Goal: Transaction & Acquisition: Purchase product/service

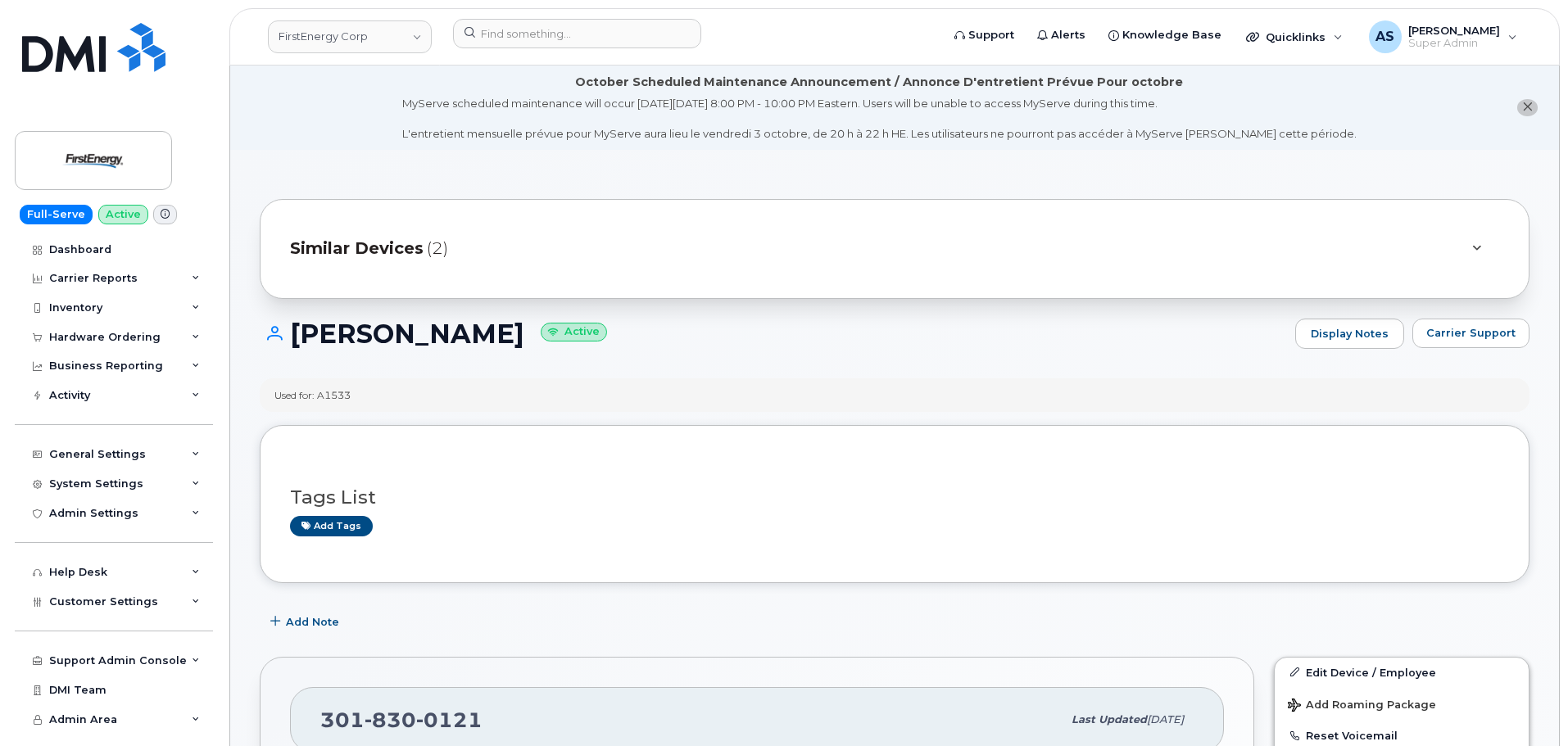
scroll to position [410, 0]
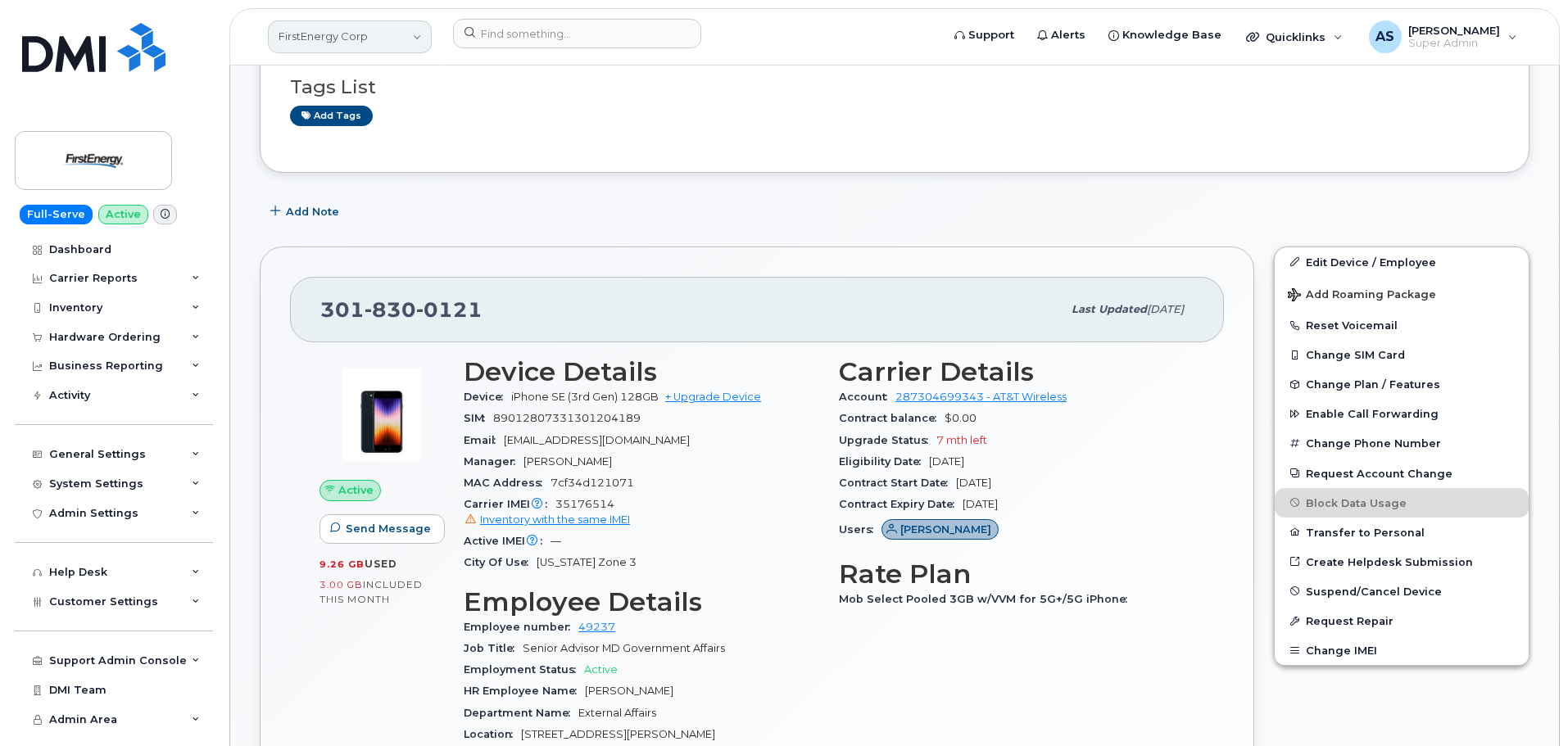
click at [354, 30] on link "FirstEnergy Corp" at bounding box center [350, 37] width 163 height 33
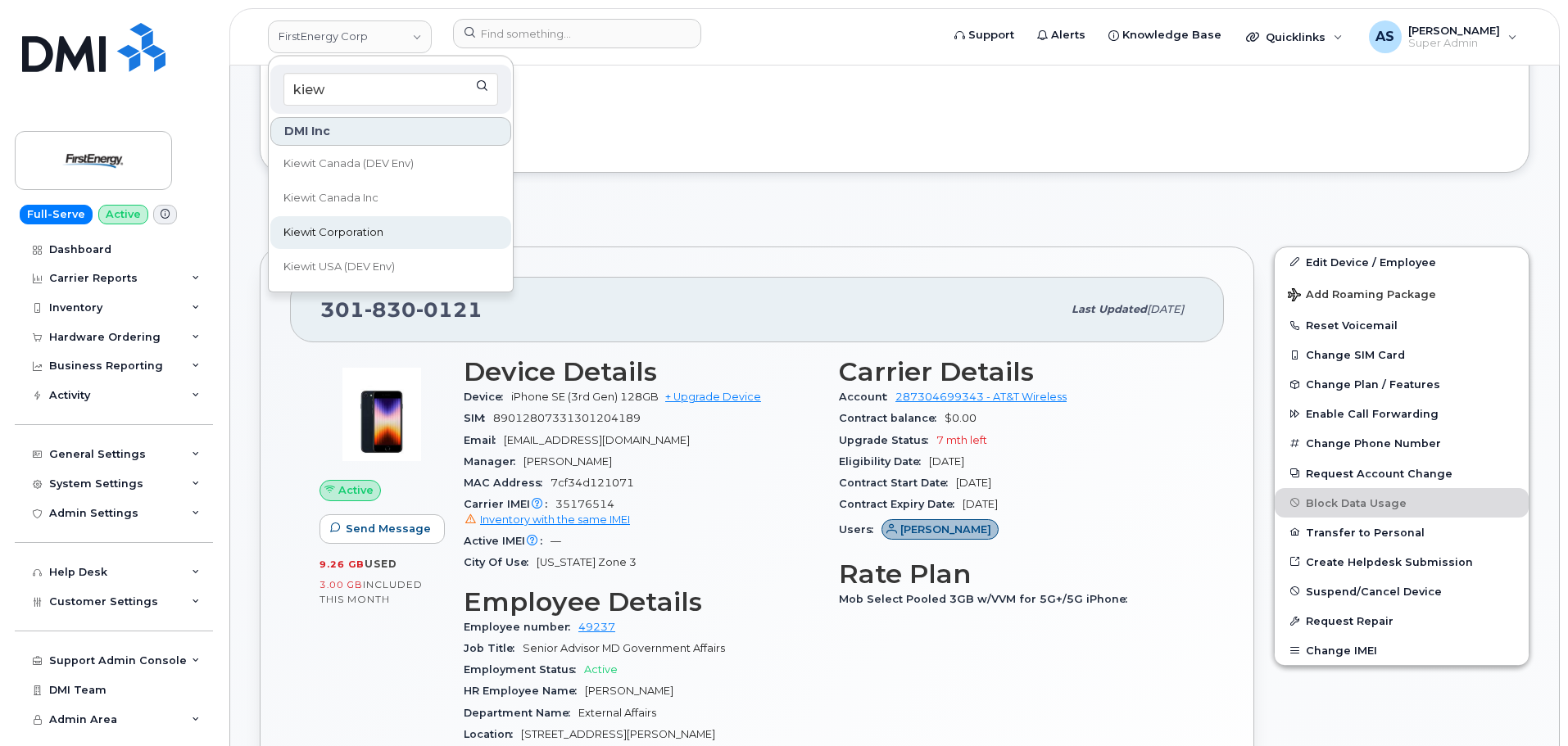
type input "kiew"
click at [425, 232] on link "Kiewit Corporation" at bounding box center [391, 233] width 241 height 33
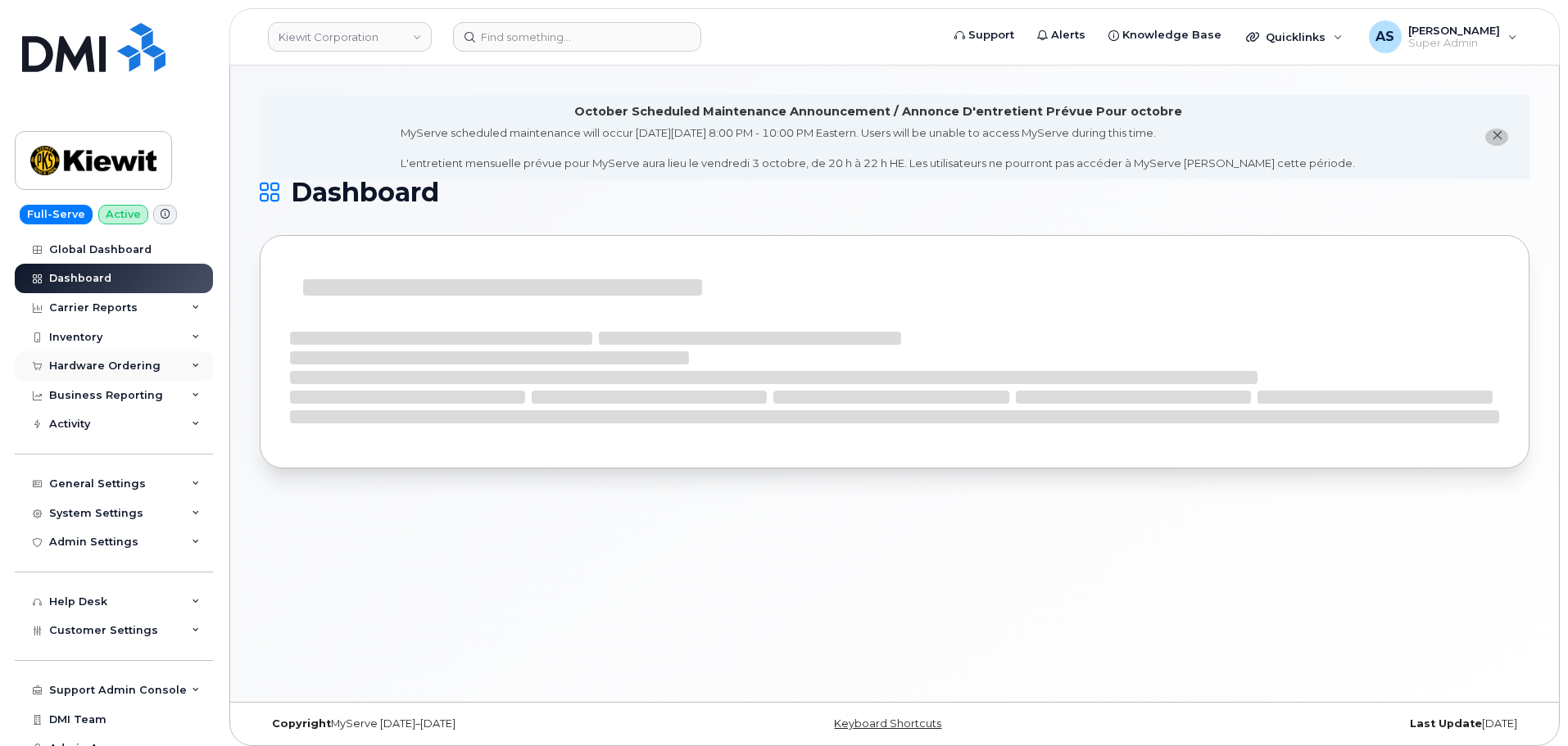
click at [159, 374] on div "Hardware Ordering" at bounding box center [114, 366] width 198 height 29
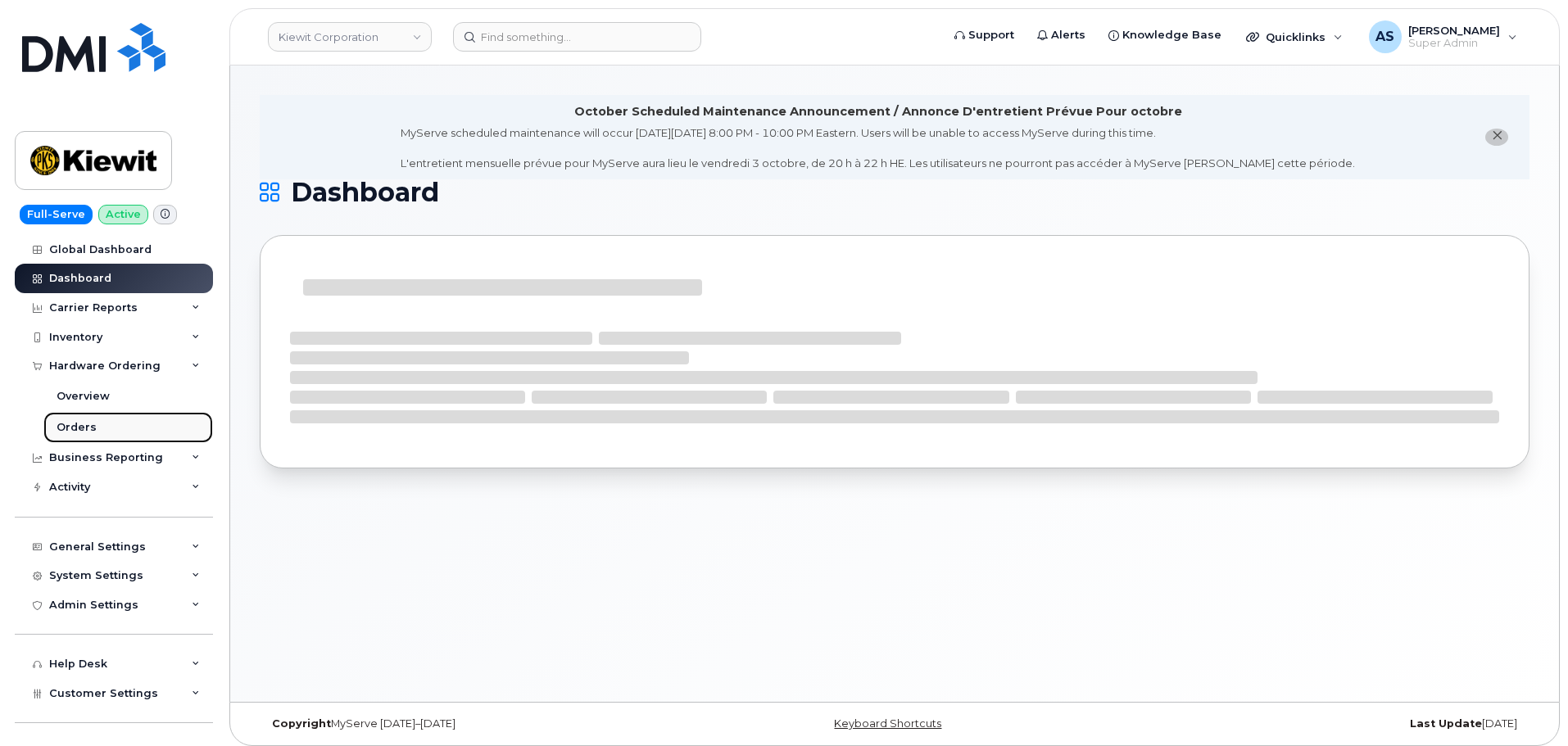
click at [84, 430] on div "Orders" at bounding box center [77, 428] width 40 height 15
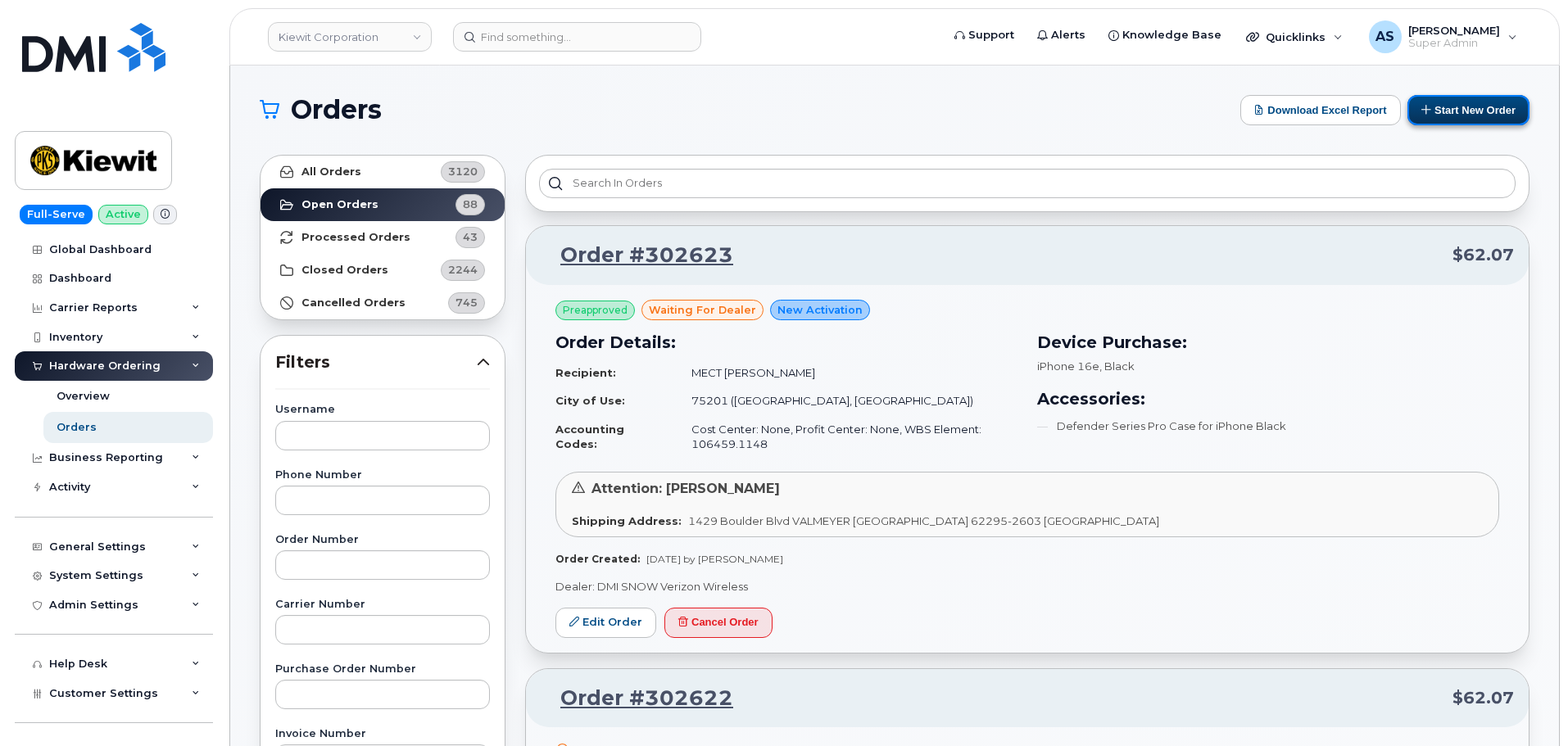
click at [1436, 110] on button "Start New Order" at bounding box center [1468, 110] width 122 height 30
